Goal: Transaction & Acquisition: Purchase product/service

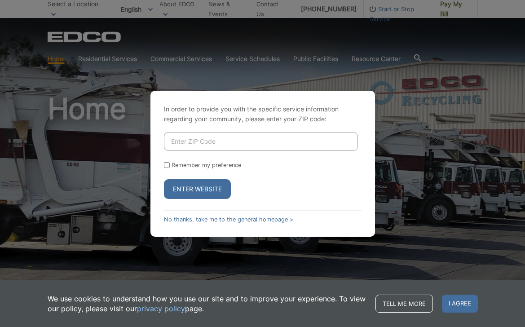
click at [206, 145] on input "Enter ZIP Code" at bounding box center [261, 141] width 194 height 19
type input "92"
type input "92082"
click at [193, 193] on button "Enter Website" at bounding box center [197, 189] width 67 height 20
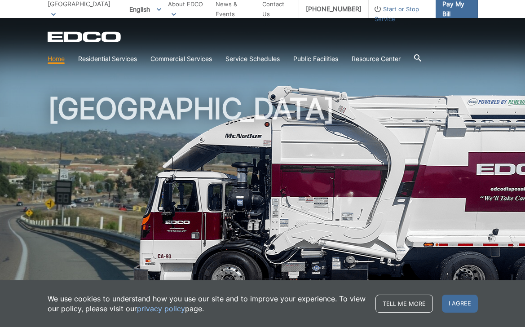
click at [457, 10] on span "Pay My Bill" at bounding box center [456, 9] width 28 height 20
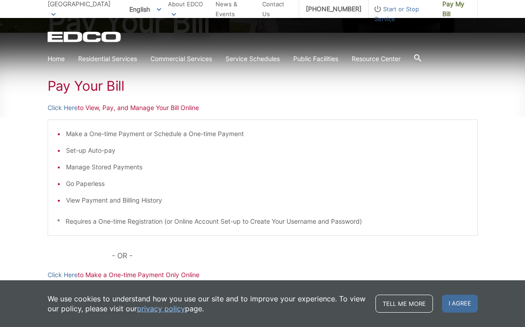
scroll to position [123, 0]
click at [64, 108] on link "Click Here" at bounding box center [63, 109] width 30 height 10
